Goal: Transaction & Acquisition: Purchase product/service

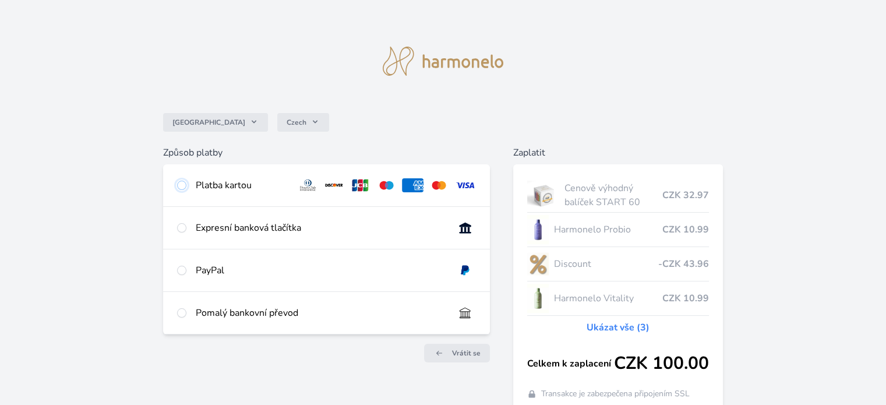
click at [181, 185] on input "radio" at bounding box center [181, 185] width 9 height 9
radio input "true"
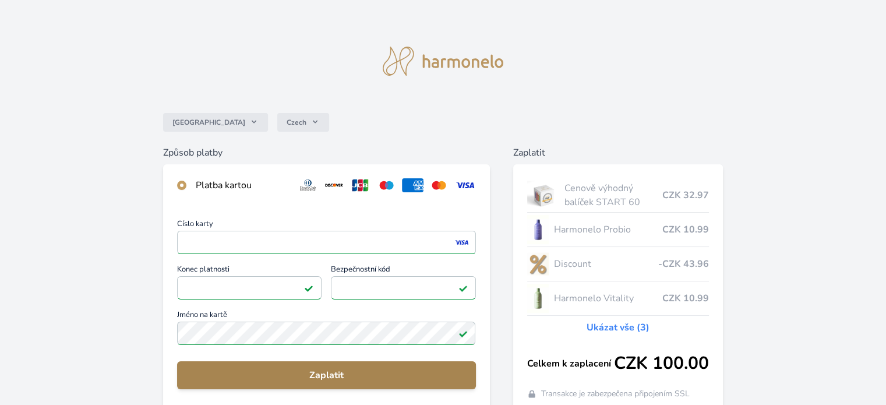
click at [328, 375] on span "Zaplatit" at bounding box center [326, 375] width 280 height 14
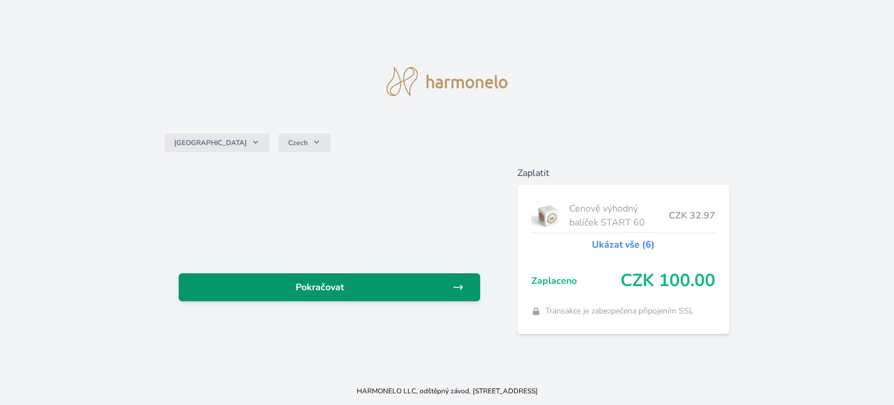
click at [321, 284] on span "Pokračovat" at bounding box center [320, 287] width 264 height 14
